Goal: Task Accomplishment & Management: Use online tool/utility

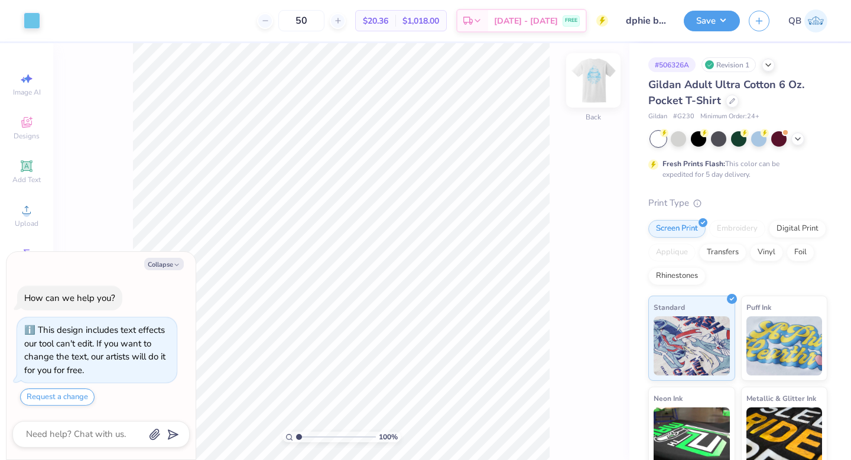
click at [586, 82] on img at bounding box center [593, 80] width 47 height 47
type textarea "x"
type input "5.77"
click at [600, 75] on img at bounding box center [593, 80] width 47 height 47
click at [600, 75] on img at bounding box center [594, 81] width 24 height 24
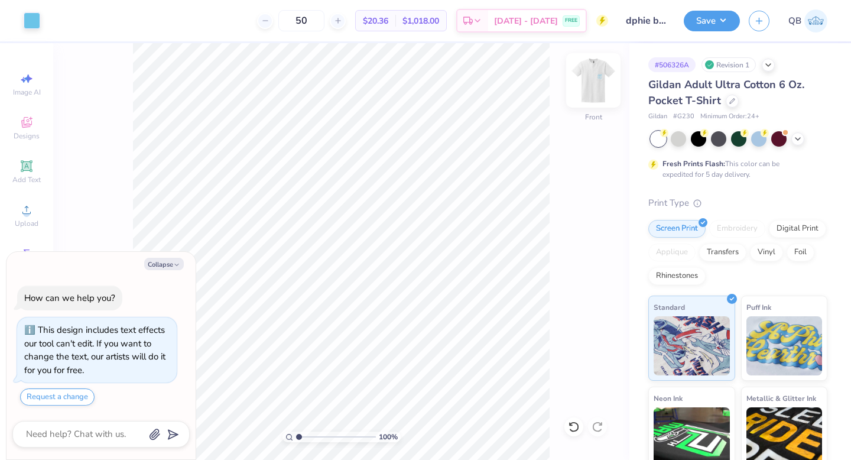
click at [591, 72] on img at bounding box center [593, 80] width 47 height 47
click at [592, 82] on img at bounding box center [593, 80] width 47 height 47
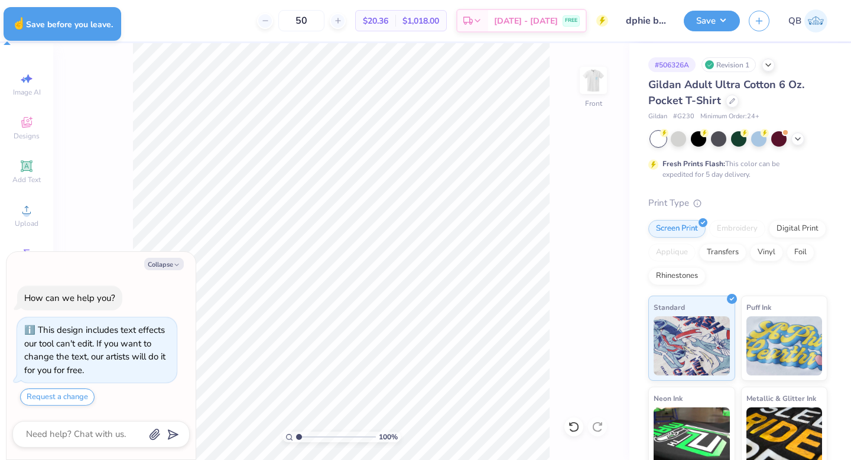
type textarea "x"
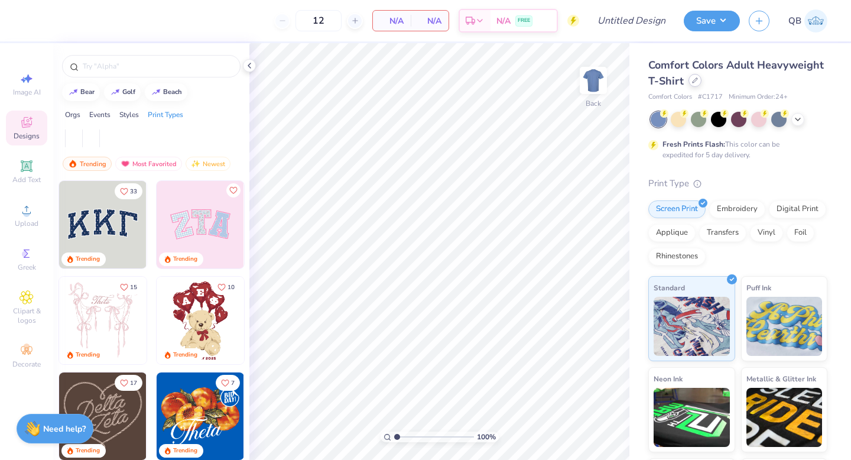
click at [698, 81] on div at bounding box center [695, 80] width 13 height 13
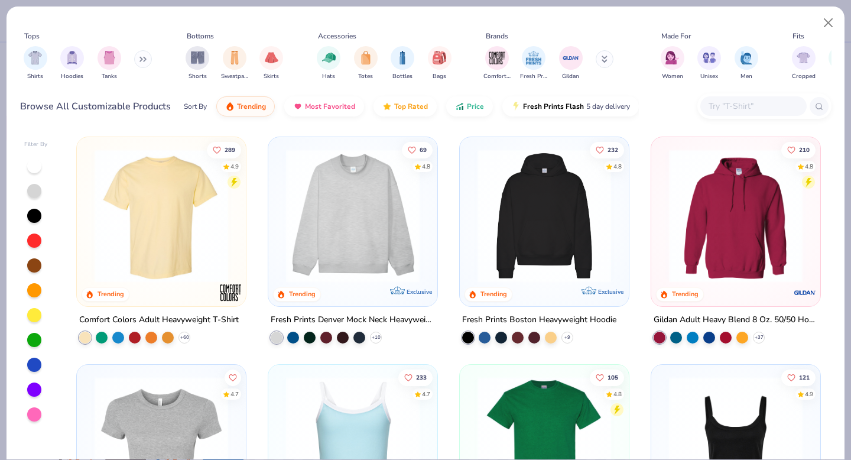
click at [602, 61] on icon at bounding box center [605, 59] width 6 height 7
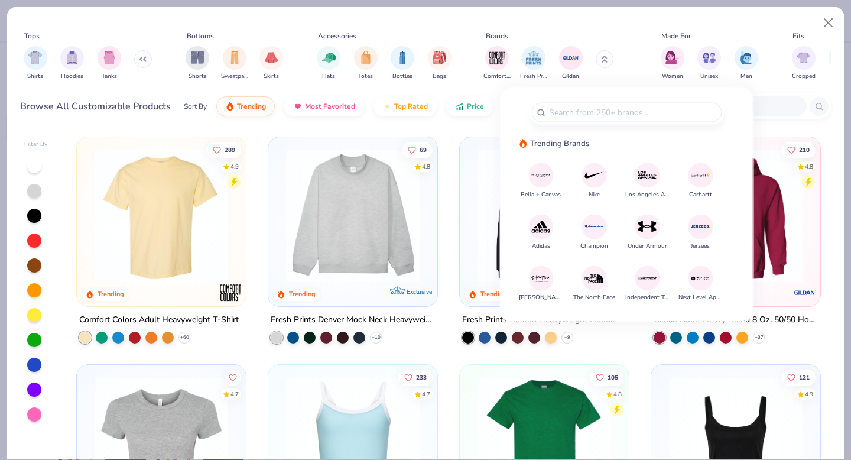
click at [776, 79] on div "Tops Shirts Hoodies Tanks Bottoms Shorts Sweatpants Skirts Accessories Hats Tot…" at bounding box center [426, 58] width 812 height 54
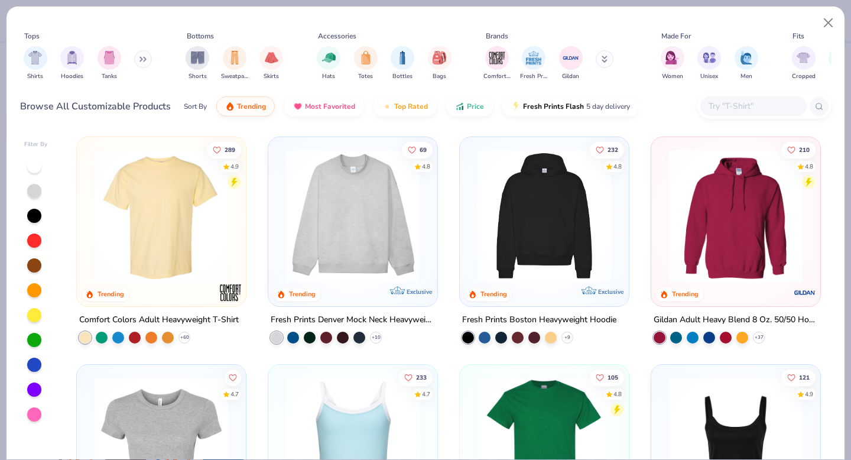
click at [737, 186] on img at bounding box center [735, 216] width 145 height 134
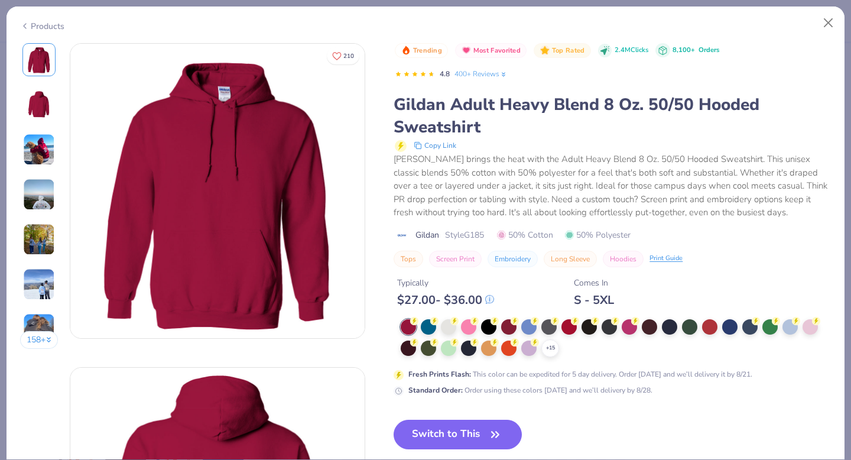
click at [34, 337] on button "158 +" at bounding box center [39, 340] width 38 height 18
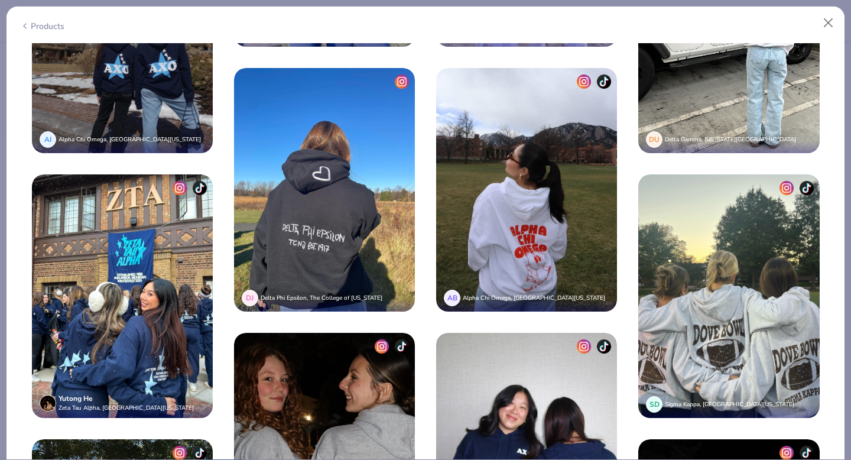
scroll to position [1597, 0]
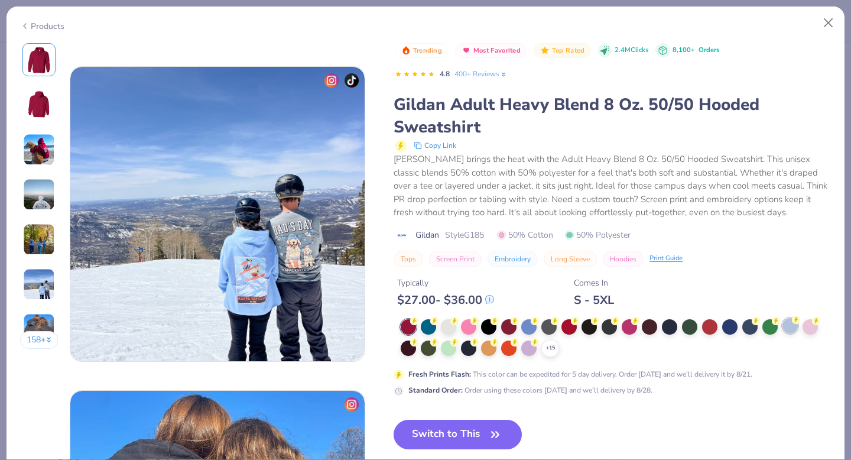
click at [790, 326] on div at bounding box center [790, 325] width 15 height 15
click at [38, 61] on img at bounding box center [39, 60] width 28 height 28
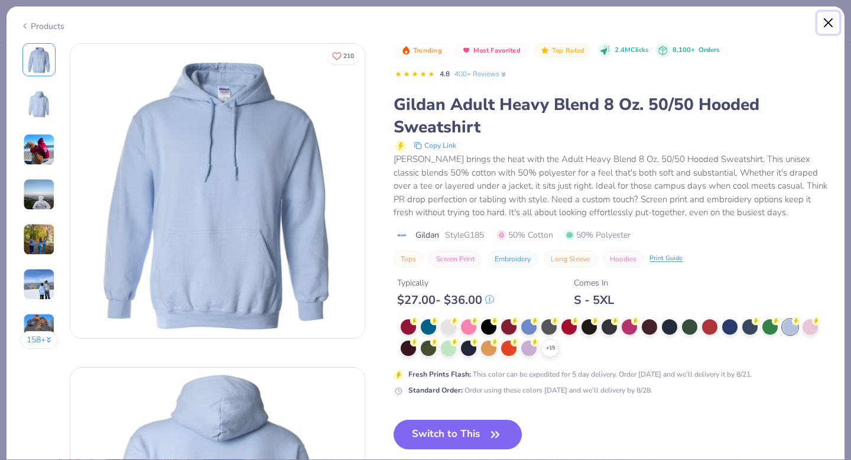
click at [828, 21] on button "Close" at bounding box center [829, 23] width 22 height 22
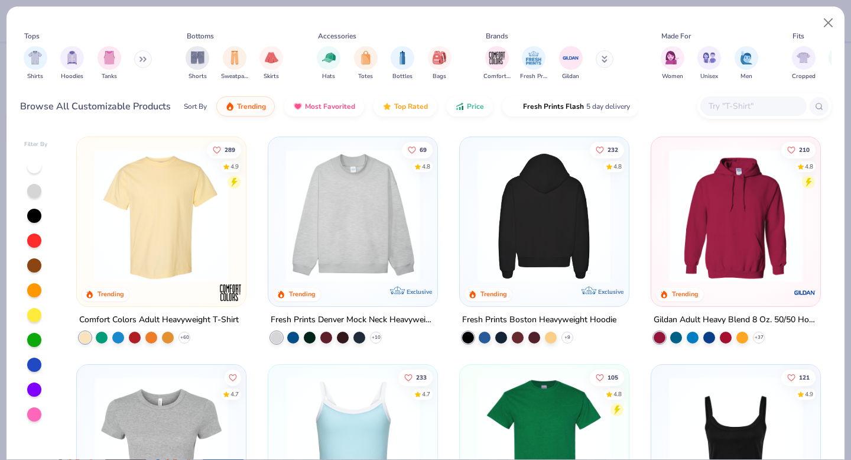
click at [523, 248] on img at bounding box center [544, 216] width 145 height 134
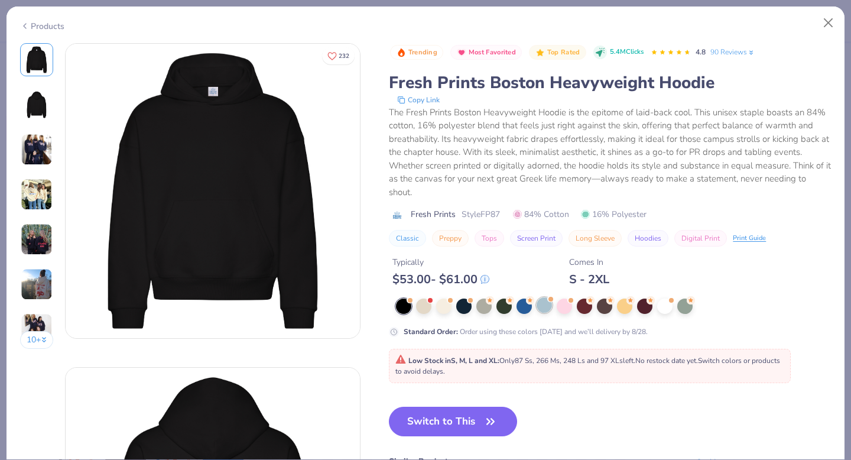
click at [542, 308] on div at bounding box center [544, 304] width 15 height 15
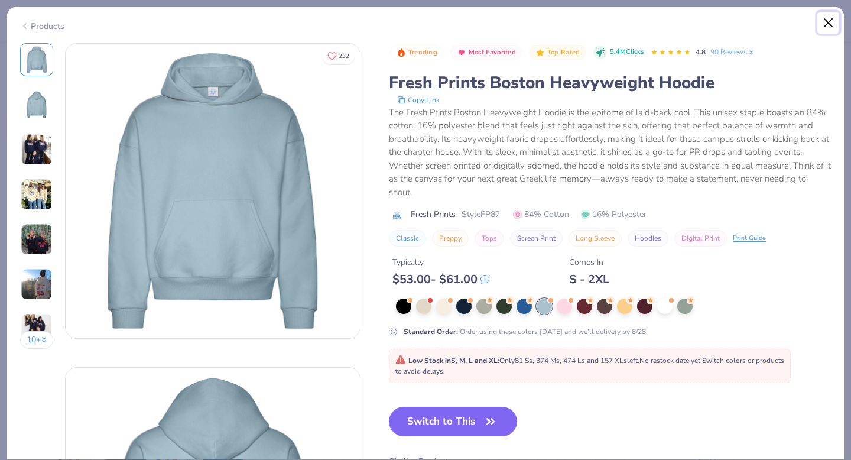
click at [825, 14] on button "Close" at bounding box center [829, 23] width 22 height 22
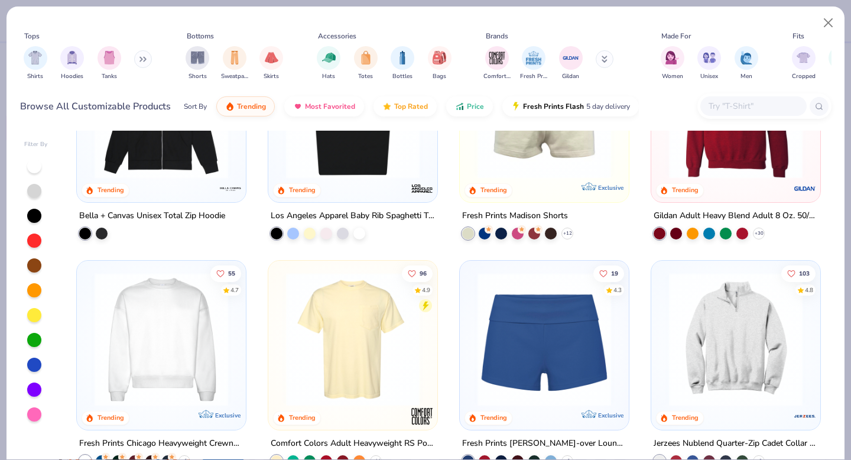
scroll to position [835, 0]
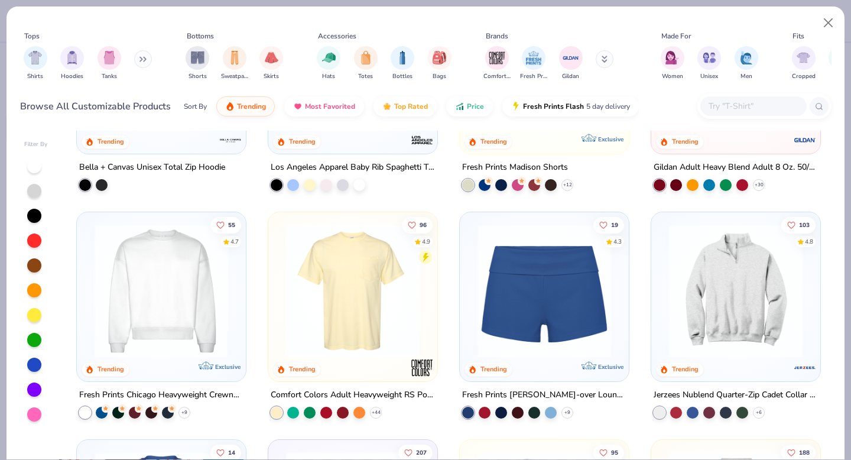
click at [572, 262] on img at bounding box center [544, 291] width 145 height 134
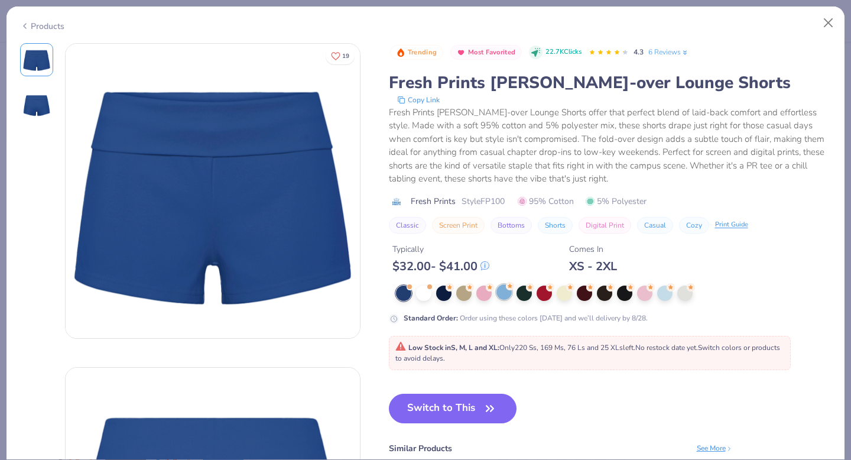
click at [506, 293] on div at bounding box center [504, 291] width 15 height 15
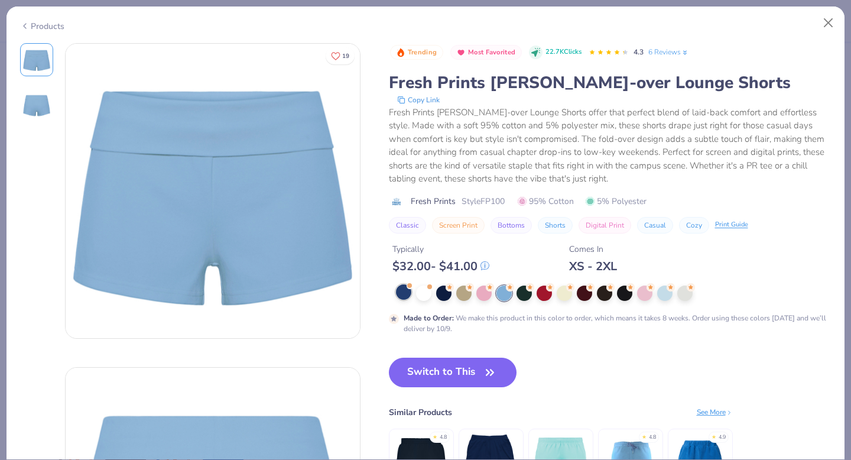
click at [409, 294] on div at bounding box center [403, 291] width 15 height 15
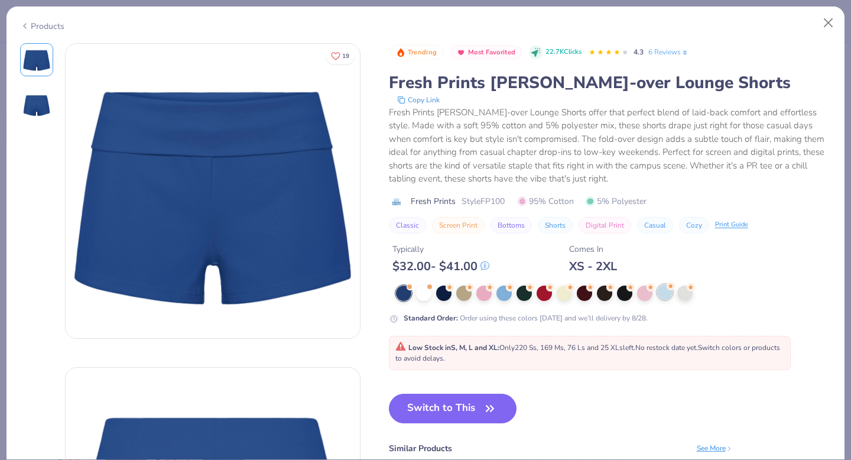
click at [665, 293] on div at bounding box center [665, 291] width 15 height 15
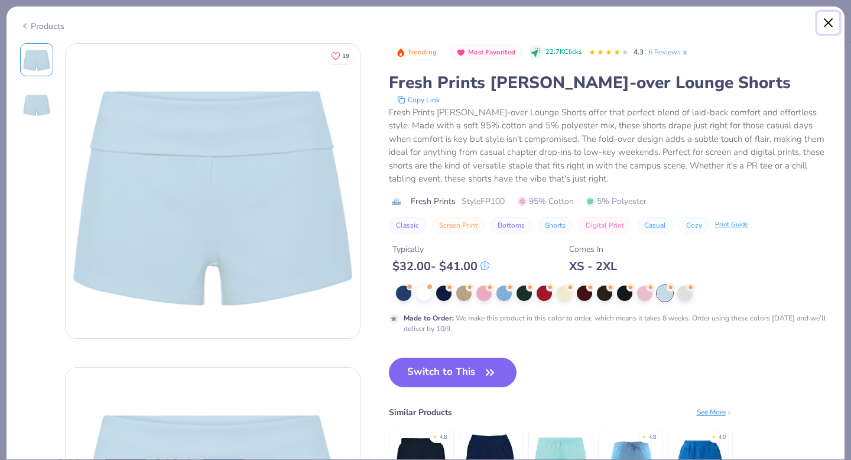
click at [825, 27] on button "Close" at bounding box center [829, 23] width 22 height 22
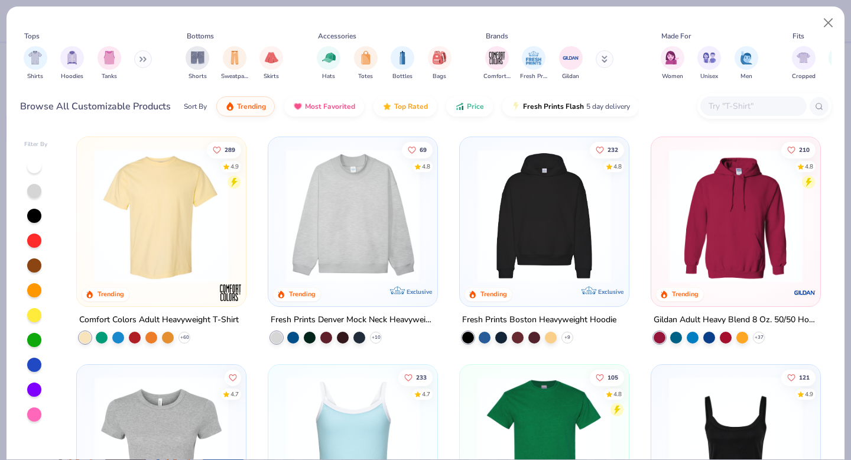
click at [742, 214] on img at bounding box center [735, 216] width 145 height 134
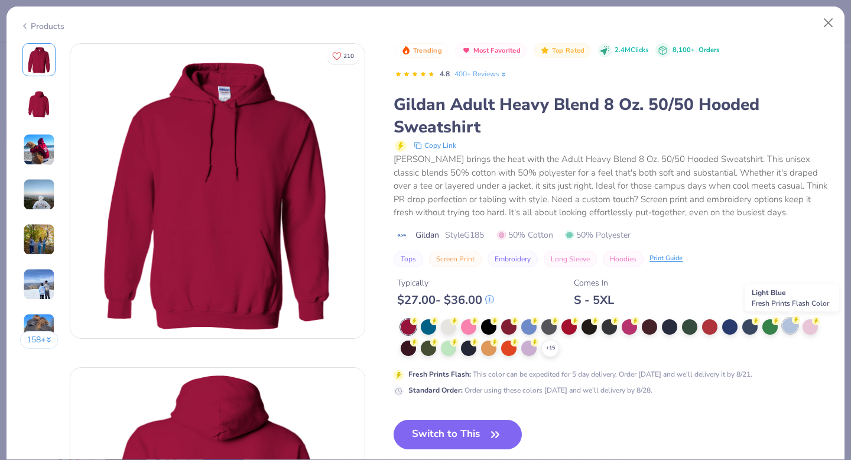
click at [791, 326] on div at bounding box center [790, 325] width 15 height 15
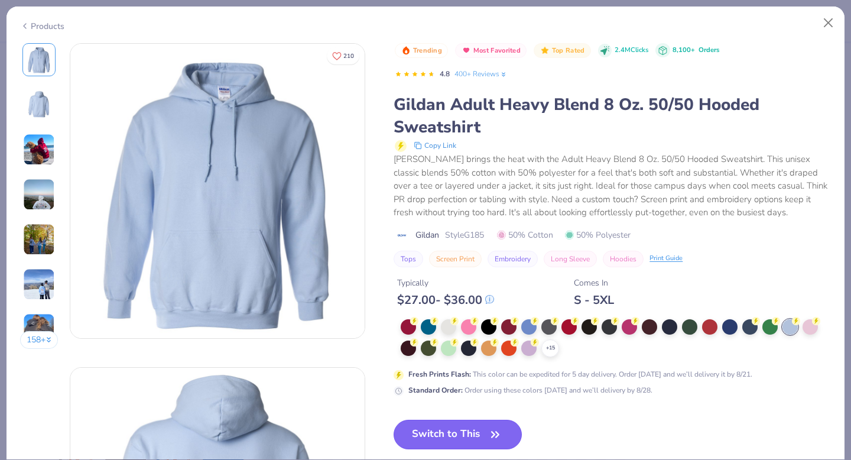
click at [476, 429] on button "Switch to This" at bounding box center [458, 435] width 128 height 30
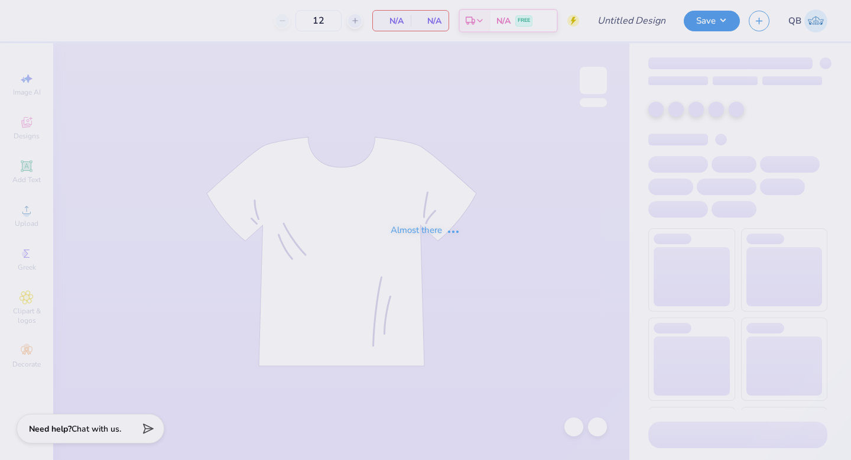
type input "dphie bid day crewneck"
type input "30"
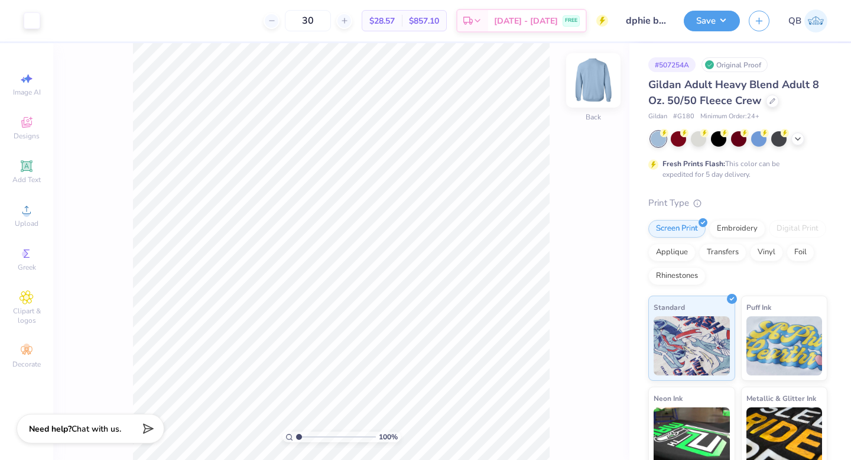
click at [588, 85] on img at bounding box center [593, 80] width 47 height 47
click at [588, 85] on img at bounding box center [594, 81] width 24 height 24
type input "6.57"
type input "10.20"
type input "7.42"
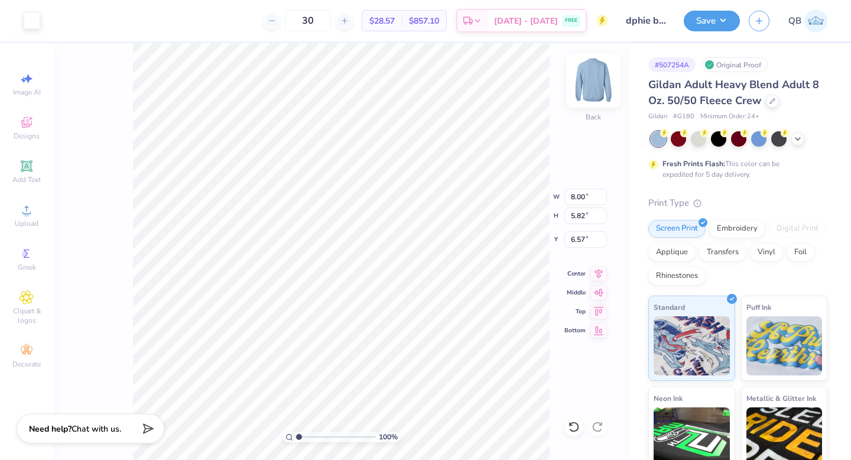
type input "4.97"
type input "11.46"
type input "8.33"
type input "5.67"
type input "6.14"
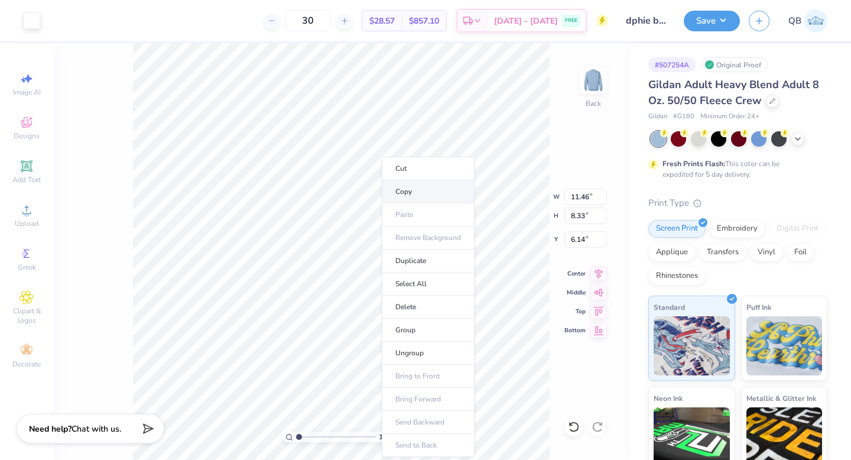
click at [414, 196] on li "Copy" at bounding box center [428, 191] width 93 height 23
type input "4.44"
type input "3.23"
type input "3.53"
type input "4.19"
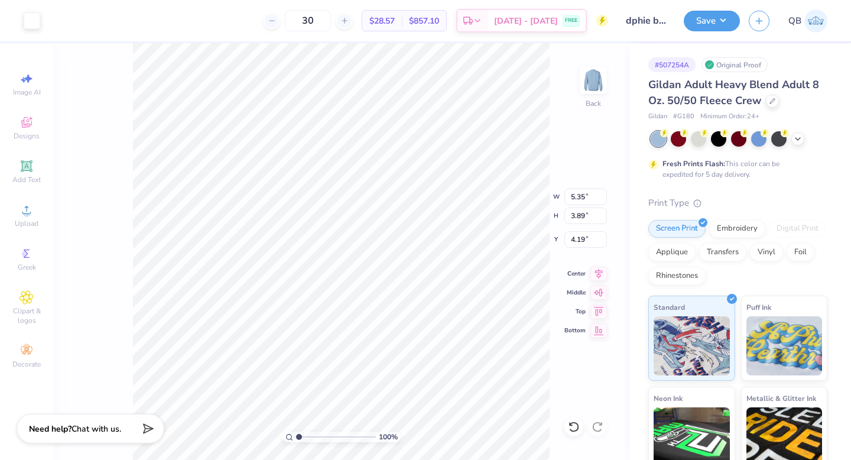
type input "5.35"
type input "3.89"
type input "3.53"
type input "4.49"
type input "8.96"
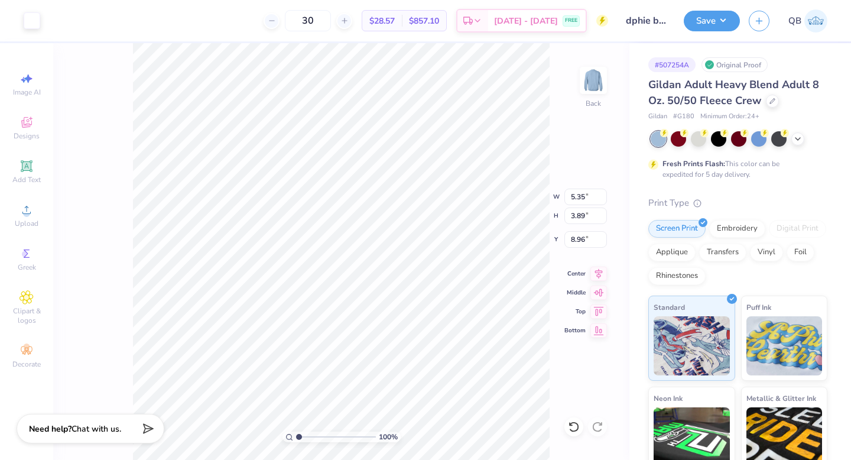
type input "7.76"
type input "5.64"
type input "7.46"
type input "11.15"
type input "8.11"
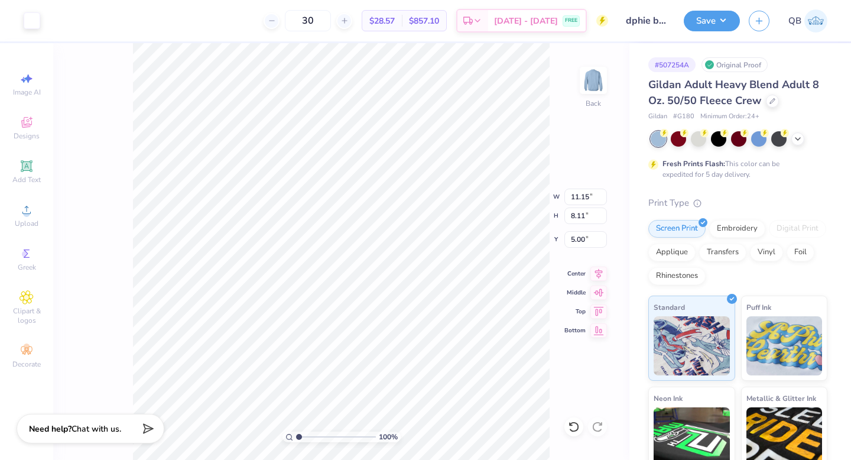
type input "6.79"
type input "6.23"
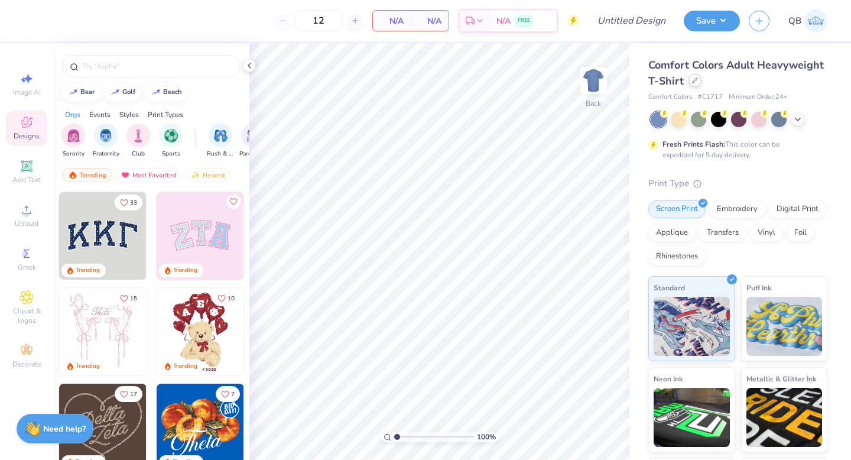
click at [697, 82] on icon at bounding box center [695, 80] width 6 height 6
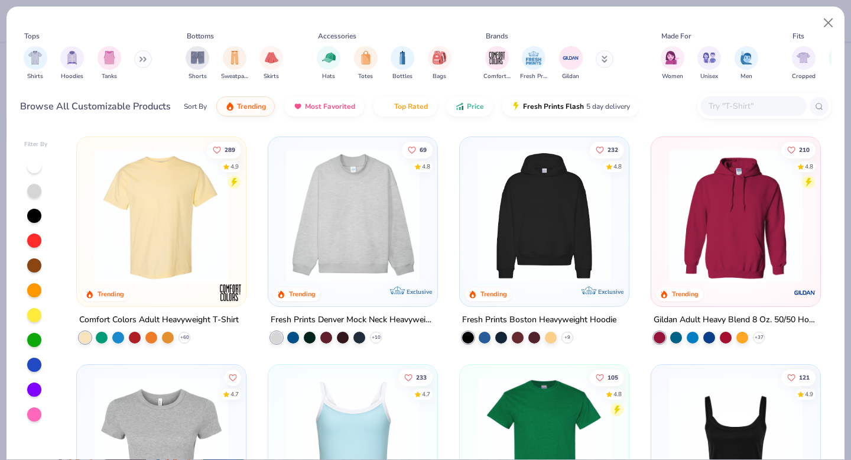
click at [572, 216] on img at bounding box center [544, 216] width 145 height 134
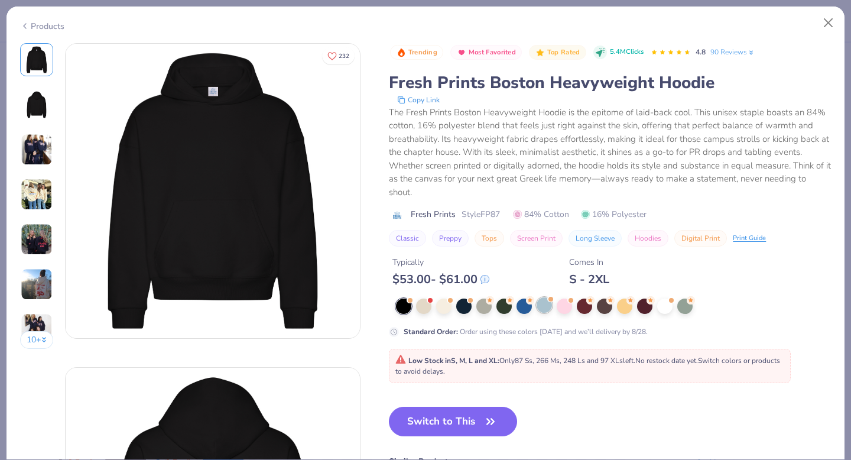
click at [549, 308] on div at bounding box center [544, 304] width 15 height 15
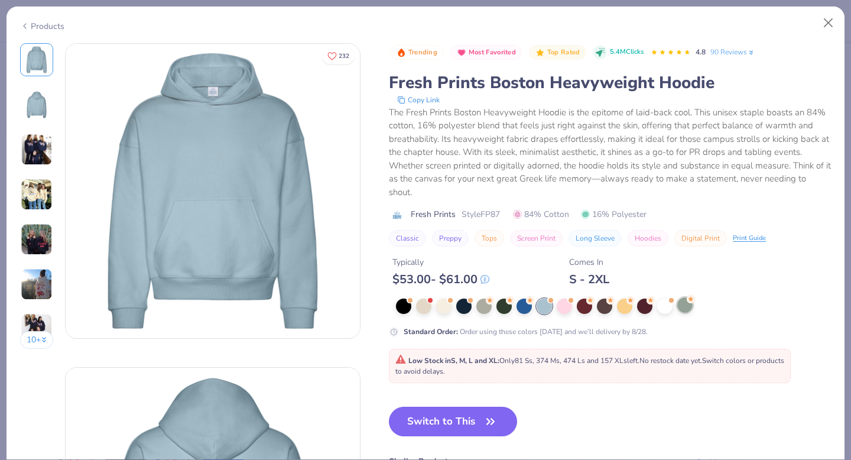
click at [685, 305] on div at bounding box center [685, 304] width 15 height 15
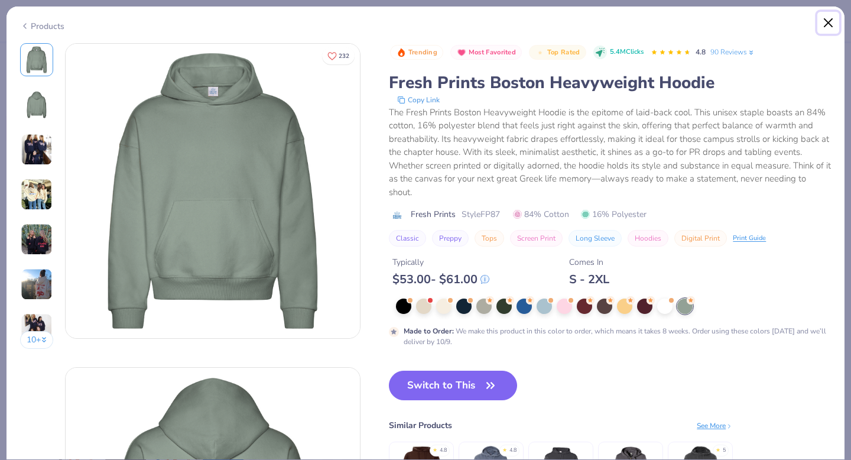
click at [827, 22] on button "Close" at bounding box center [829, 23] width 22 height 22
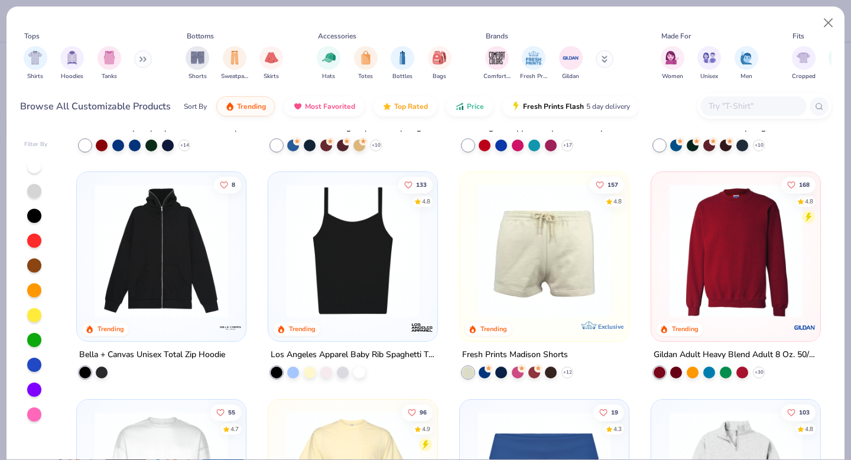
scroll to position [847, 0]
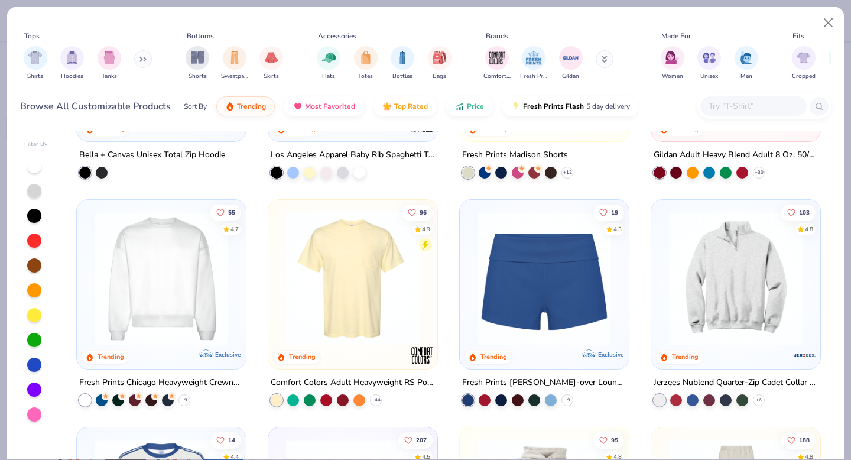
click at [545, 279] on img at bounding box center [544, 279] width 145 height 134
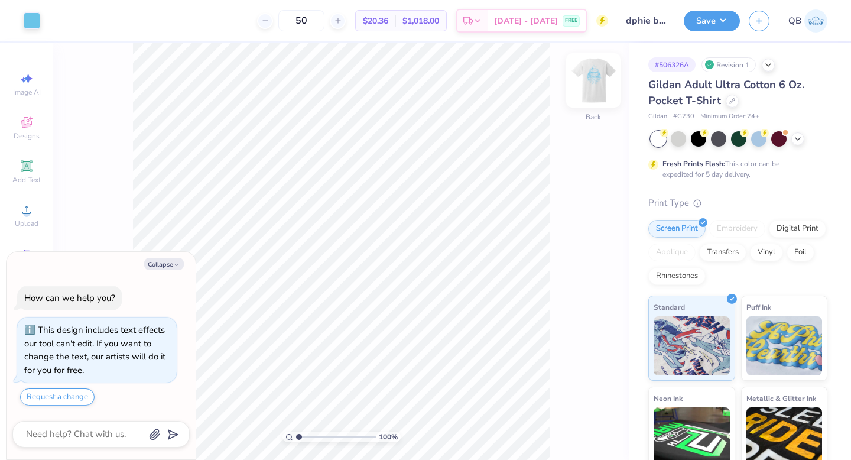
click at [587, 80] on img at bounding box center [593, 80] width 47 height 47
type textarea "x"
